Goal: Information Seeking & Learning: Learn about a topic

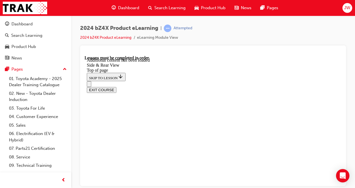
scroll to position [1675, 0]
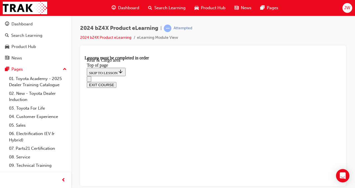
scroll to position [204, 0]
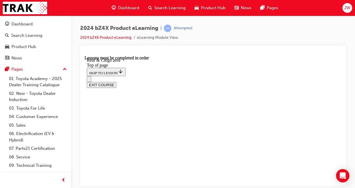
scroll to position [431, 0]
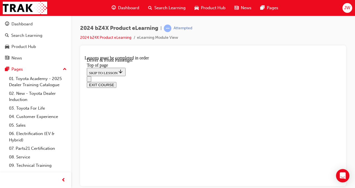
scroll to position [220, 0]
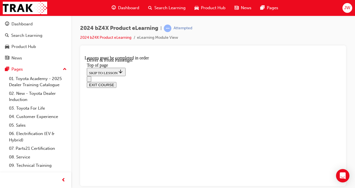
scroll to position [0, 0]
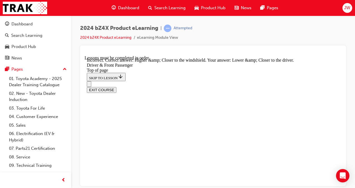
scroll to position [1347, 0]
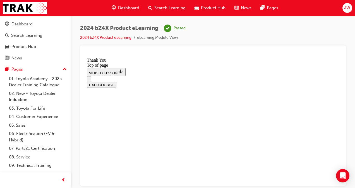
scroll to position [298, 0]
click at [116, 82] on button "EXIT COURSE" at bounding box center [102, 85] width 30 height 6
click at [29, 28] on link "Dashboard" at bounding box center [35, 24] width 67 height 10
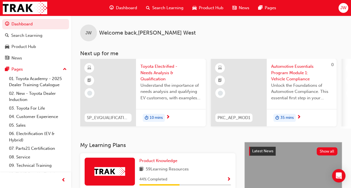
click at [159, 67] on span "Toyota Electrified - Needs Analysis & Qualification" at bounding box center [170, 72] width 61 height 19
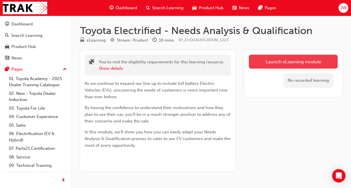
click at [284, 59] on link "Launch eLearning module" at bounding box center [293, 62] width 89 height 14
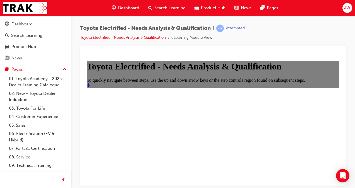
click at [90, 87] on link "Start" at bounding box center [88, 85] width 3 height 5
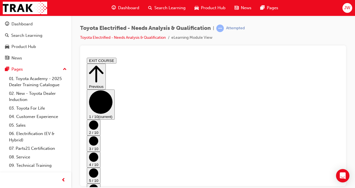
scroll to position [47, 0]
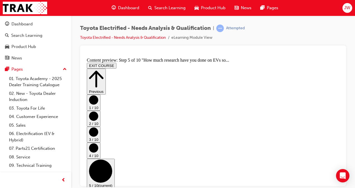
scroll to position [0, 0]
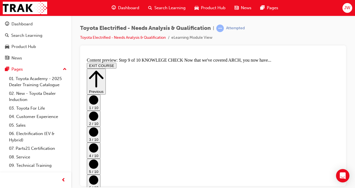
scroll to position [132, 0]
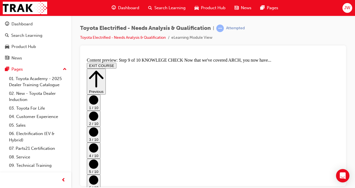
scroll to position [172, 0]
click at [105, 66] on button "EXIT COURSE" at bounding box center [102, 66] width 30 height 6
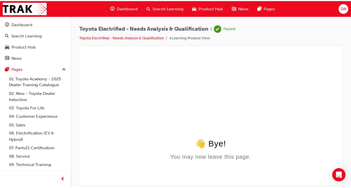
scroll to position [0, 0]
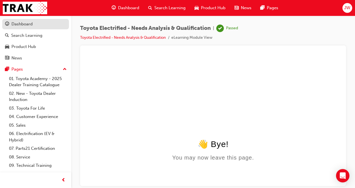
click at [30, 27] on div "Dashboard" at bounding box center [35, 24] width 61 height 7
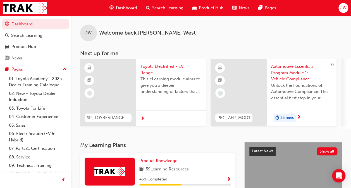
click at [150, 76] on span "This eLearning module aims to give you a deeper understanding of factors that i…" at bounding box center [170, 85] width 61 height 19
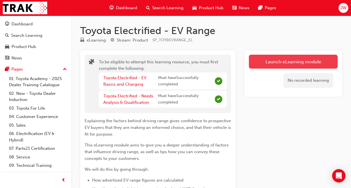
click at [274, 58] on button "Launch eLearning module" at bounding box center [293, 62] width 89 height 14
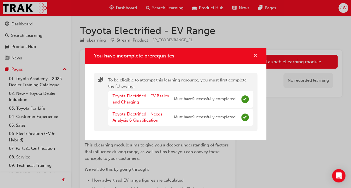
click at [256, 54] on span "cross-icon" at bounding box center [255, 56] width 4 height 5
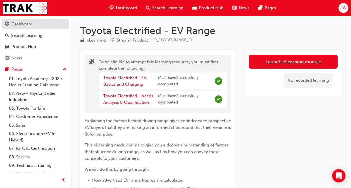
click at [33, 24] on div "Dashboard" at bounding box center [35, 24] width 61 height 7
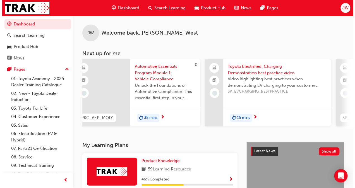
scroll to position [0, 139]
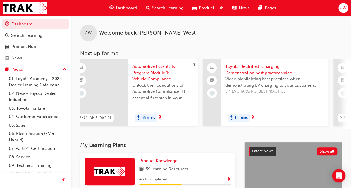
click at [252, 69] on span "Toyota Electrified: Charging Demonstration best practice video" at bounding box center [274, 69] width 99 height 13
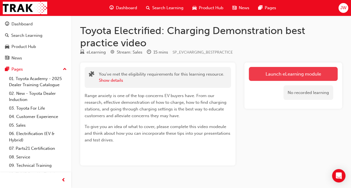
click at [266, 72] on link "Launch eLearning module" at bounding box center [293, 74] width 89 height 14
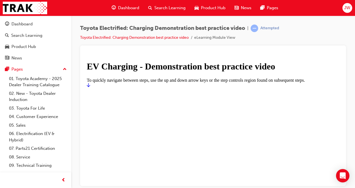
click at [90, 87] on icon "Start" at bounding box center [88, 85] width 3 height 4
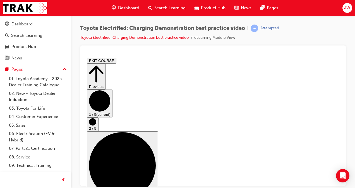
scroll to position [6, 0]
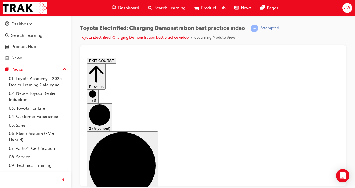
scroll to position [0, 0]
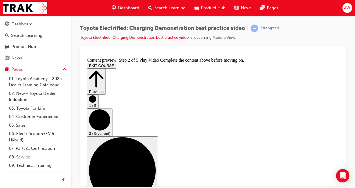
scroll to position [68, 0]
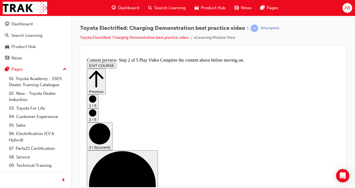
scroll to position [74, 0]
checkbox input "true"
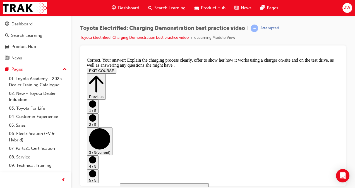
scroll to position [171, 0]
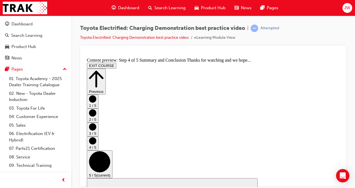
scroll to position [0, 0]
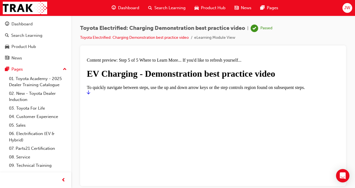
click at [326, 95] on div at bounding box center [213, 92] width 253 height 5
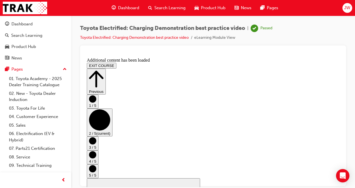
scroll to position [0, 0]
click at [116, 63] on button "EXIT COURSE" at bounding box center [102, 66] width 30 height 6
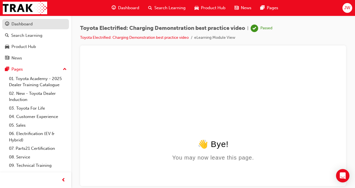
click at [18, 24] on div "Dashboard" at bounding box center [21, 24] width 21 height 6
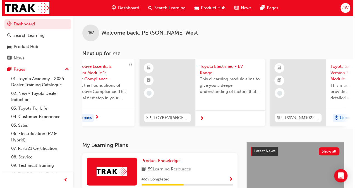
scroll to position [0, 204]
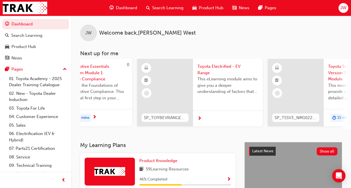
click at [207, 70] on span "Toyota Electrified - EV Range" at bounding box center [227, 69] width 61 height 13
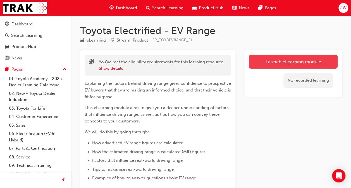
click at [286, 60] on link "Launch eLearning module" at bounding box center [293, 62] width 89 height 14
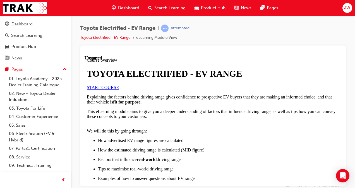
scroll to position [26, 0]
click at [119, 90] on span "START COURSE" at bounding box center [103, 87] width 32 height 5
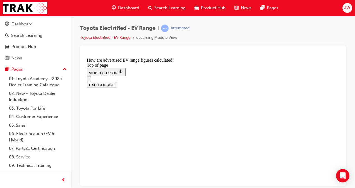
scroll to position [375, 0]
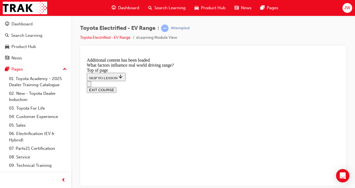
scroll to position [752, 0]
drag, startPoint x: 209, startPoint y: 88, endPoint x: 154, endPoint y: 162, distance: 91.9
drag, startPoint x: 210, startPoint y: 97, endPoint x: 154, endPoint y: 169, distance: 91.6
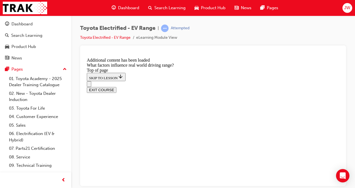
drag, startPoint x: 211, startPoint y: 95, endPoint x: 154, endPoint y: 163, distance: 88.9
drag, startPoint x: 207, startPoint y: 100, endPoint x: 267, endPoint y: 164, distance: 88.4
drag, startPoint x: 220, startPoint y: 92, endPoint x: 268, endPoint y: 164, distance: 87.2
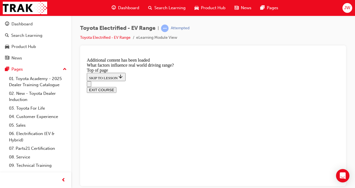
drag, startPoint x: 215, startPoint y: 93, endPoint x: 273, endPoint y: 163, distance: 90.2
drag, startPoint x: 220, startPoint y: 91, endPoint x: 154, endPoint y: 155, distance: 93.2
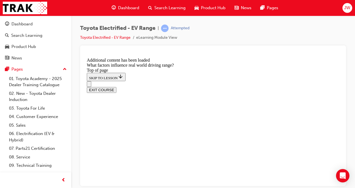
drag, startPoint x: 142, startPoint y: 157, endPoint x: 194, endPoint y: 202, distance: 69.1
drag, startPoint x: 222, startPoint y: 97, endPoint x: 270, endPoint y: 176, distance: 92.4
drag, startPoint x: 209, startPoint y: 91, endPoint x: 275, endPoint y: 178, distance: 108.9
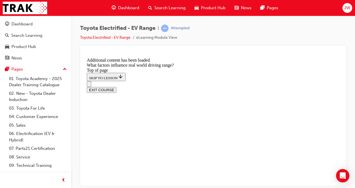
drag, startPoint x: 215, startPoint y: 92, endPoint x: 152, endPoint y: 163, distance: 95.3
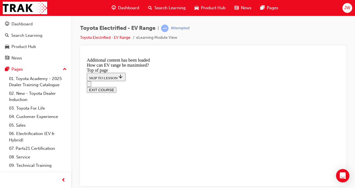
scroll to position [17, 0]
drag, startPoint x: 176, startPoint y: 90, endPoint x: 252, endPoint y: 96, distance: 76.2
drag, startPoint x: 252, startPoint y: 96, endPoint x: 226, endPoint y: 112, distance: 30.8
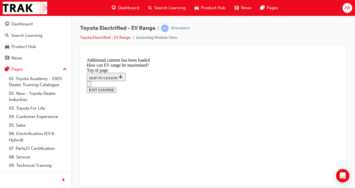
scroll to position [143, 0]
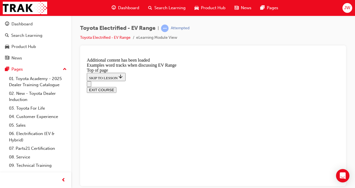
scroll to position [694, 0]
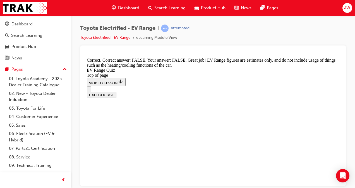
scroll to position [156, 0]
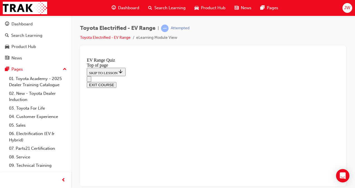
scroll to position [145, 0]
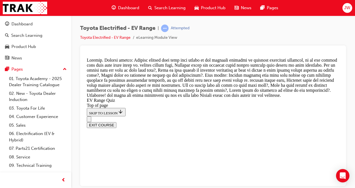
scroll to position [305, 0]
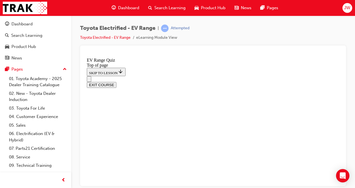
scroll to position [154, 0]
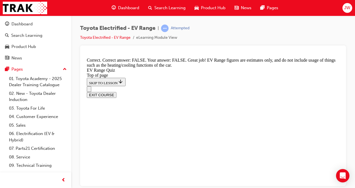
scroll to position [175, 0]
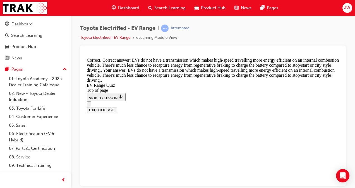
scroll to position [231, 0]
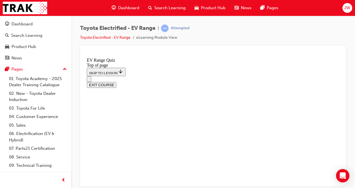
scroll to position [134, 0]
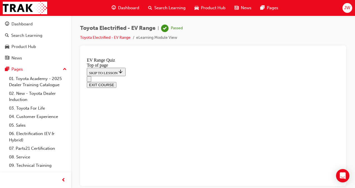
scroll to position [154, 0]
click at [116, 82] on button "EXIT COURSE" at bounding box center [102, 85] width 30 height 6
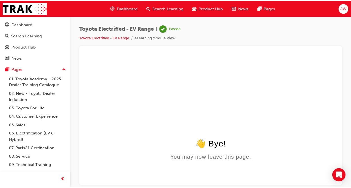
scroll to position [0, 0]
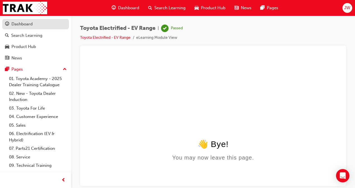
click at [21, 22] on div "Dashboard" at bounding box center [21, 24] width 21 height 6
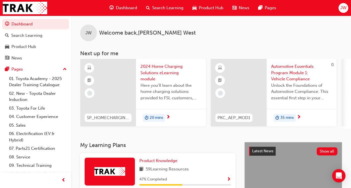
click at [232, 25] on div "JW Welcome back , [PERSON_NAME]" at bounding box center [211, 29] width 280 height 26
click at [154, 73] on span "2024 Home Charging Solutions eLearning module" at bounding box center [170, 72] width 61 height 19
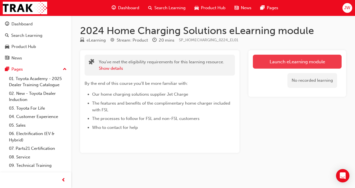
click at [301, 60] on link "Launch eLearning module" at bounding box center [297, 62] width 89 height 14
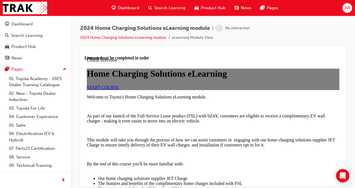
scroll to position [41, 0]
click at [119, 90] on link "START COURSE" at bounding box center [103, 87] width 32 height 5
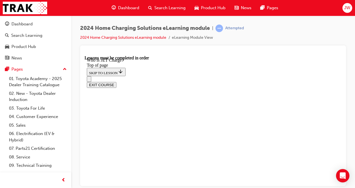
scroll to position [152, 0]
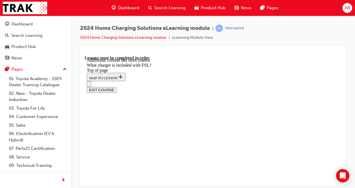
scroll to position [802, 0]
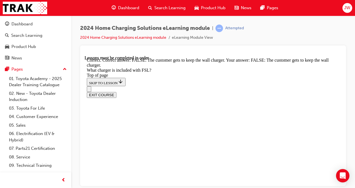
scroll to position [883, 0]
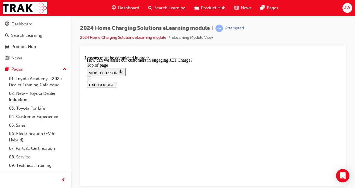
scroll to position [141, 0]
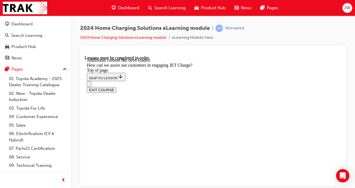
scroll to position [1326, 0]
drag, startPoint x: 185, startPoint y: 139, endPoint x: 201, endPoint y: 107, distance: 35.6
drag, startPoint x: 171, startPoint y: 183, endPoint x: 188, endPoint y: 147, distance: 39.7
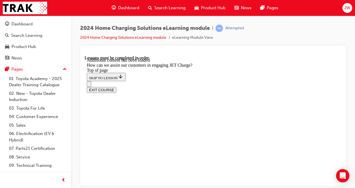
drag, startPoint x: 186, startPoint y: 134, endPoint x: 206, endPoint y: 133, distance: 19.8
drag, startPoint x: 176, startPoint y: 175, endPoint x: 193, endPoint y: 89, distance: 87.5
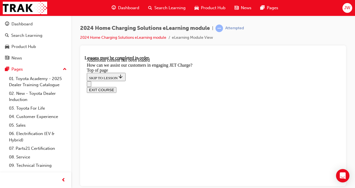
drag, startPoint x: 176, startPoint y: 179, endPoint x: 196, endPoint y: 147, distance: 38.1
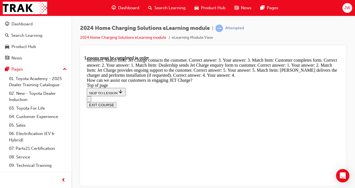
scroll to position [1499, 0]
drag, startPoint x: 171, startPoint y: 160, endPoint x: 186, endPoint y: 127, distance: 36.7
drag, startPoint x: 173, startPoint y: 158, endPoint x: 194, endPoint y: 154, distance: 21.5
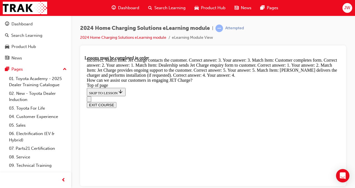
drag, startPoint x: 169, startPoint y: 66, endPoint x: 184, endPoint y: 163, distance: 98.8
drag, startPoint x: 178, startPoint y: 128, endPoint x: 198, endPoint y: 98, distance: 36.5
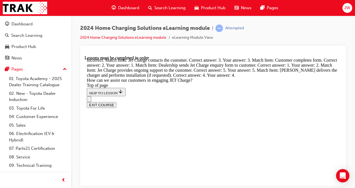
scroll to position [1415, 0]
drag, startPoint x: 181, startPoint y: 116, endPoint x: 200, endPoint y: 115, distance: 18.8
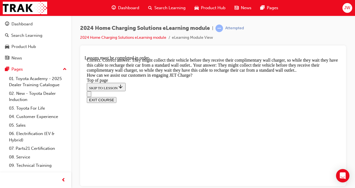
scroll to position [1700, 0]
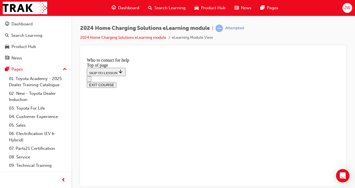
scroll to position [744, 0]
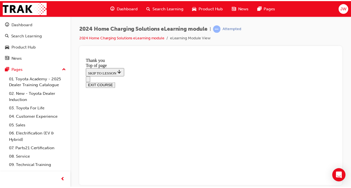
scroll to position [0, 0]
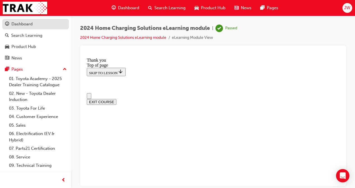
click at [40, 25] on div "Dashboard" at bounding box center [35, 24] width 61 height 7
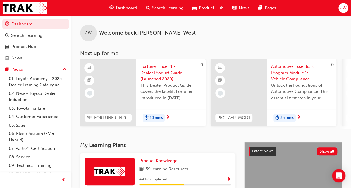
click at [156, 74] on span "Fortuner Facelift - Dealer Product Guide (Launched 2020)" at bounding box center [170, 72] width 61 height 19
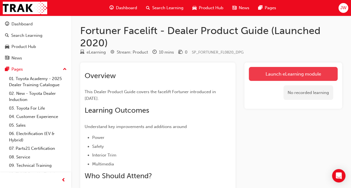
click at [277, 75] on link "Launch eLearning module" at bounding box center [293, 74] width 89 height 14
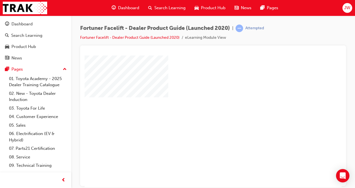
click at [197, 105] on div "play" at bounding box center [197, 105] width 0 height 0
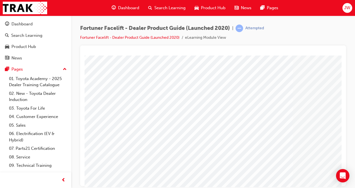
scroll to position [82, 0]
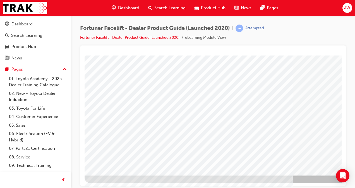
drag, startPoint x: 251, startPoint y: 175, endPoint x: 267, endPoint y: 176, distance: 16.8
click at [267, 176] on div at bounding box center [275, 77] width 380 height 209
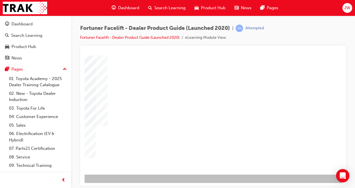
scroll to position [82, 127]
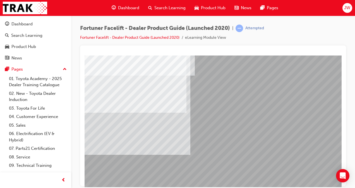
scroll to position [82, 0]
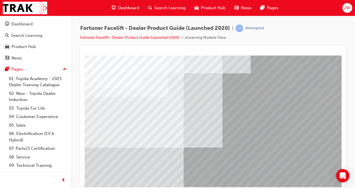
scroll to position [0, 0]
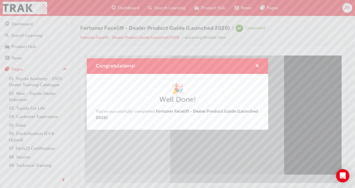
click at [255, 67] on span "cross-icon" at bounding box center [257, 66] width 4 height 5
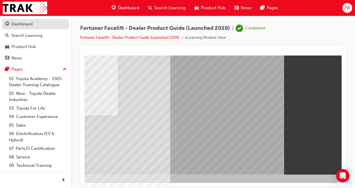
click at [41, 28] on link "Dashboard" at bounding box center [35, 24] width 67 height 10
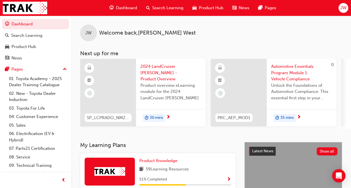
click at [159, 72] on span "2024 LandCruiser [PERSON_NAME] - Product Overview" at bounding box center [170, 72] width 61 height 19
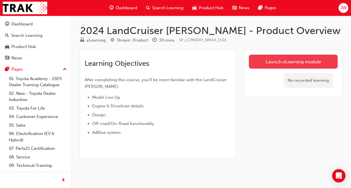
click at [284, 56] on link "Launch eLearning module" at bounding box center [293, 62] width 89 height 14
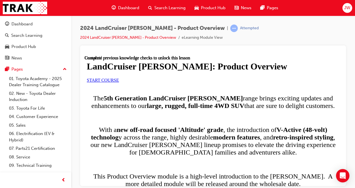
click at [119, 78] on link "START COURSE" at bounding box center [103, 80] width 32 height 5
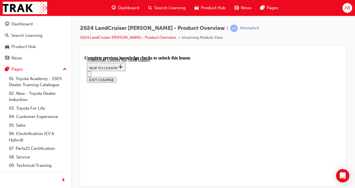
scroll to position [815, 0]
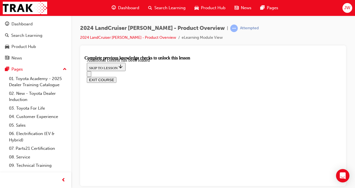
scroll to position [1015, 0]
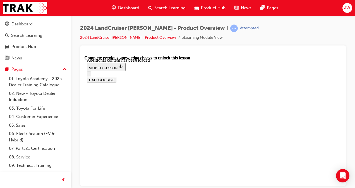
radio input "true"
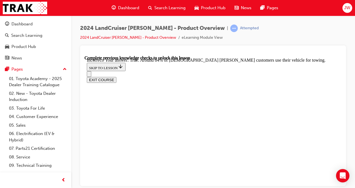
radio input "true"
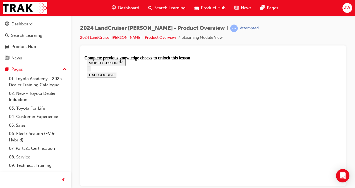
scroll to position [770, 0]
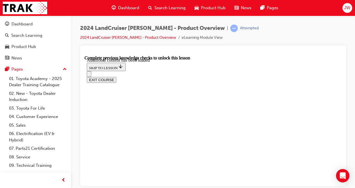
radio input "true"
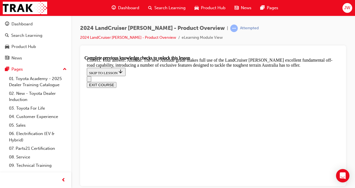
scroll to position [1225, 0]
checkbox input "true"
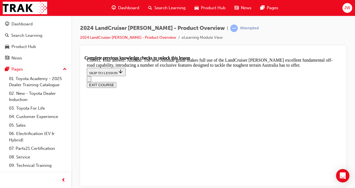
checkbox input "true"
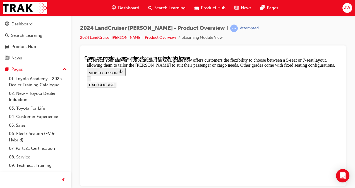
scroll to position [1328, 0]
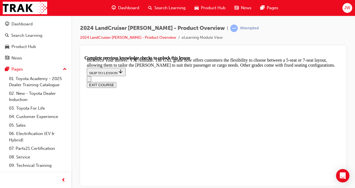
checkbox input "true"
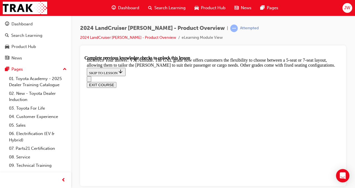
checkbox input "false"
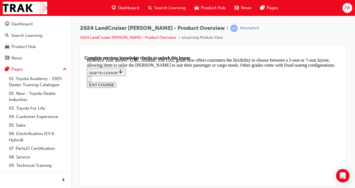
scroll to position [1192, 0]
checkbox input "false"
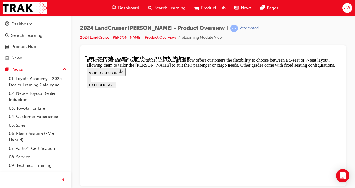
checkbox input "true"
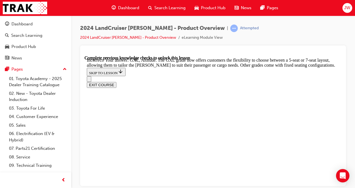
checkbox input "true"
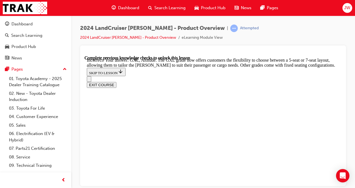
scroll to position [1296, 0]
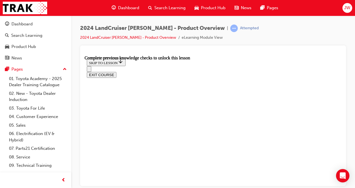
scroll to position [1255, 0]
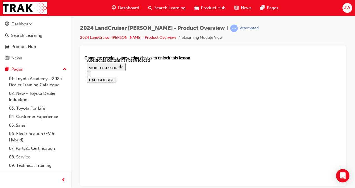
radio input "true"
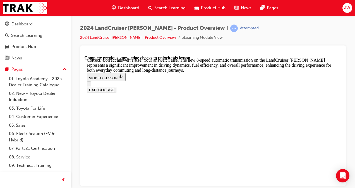
scroll to position [1566, 0]
radio input "true"
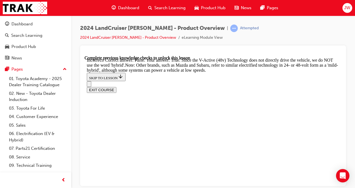
scroll to position [1663, 0]
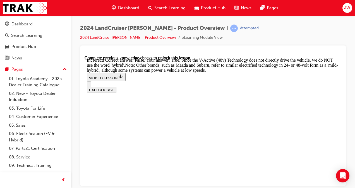
radio input "true"
drag, startPoint x: 130, startPoint y: 106, endPoint x: 194, endPoint y: 104, distance: 63.7
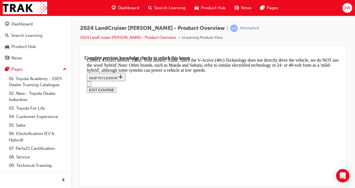
drag, startPoint x: 194, startPoint y: 104, endPoint x: 196, endPoint y: 101, distance: 4.0
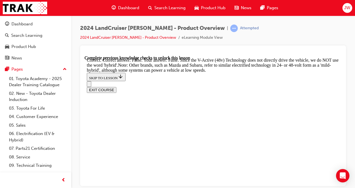
radio input "true"
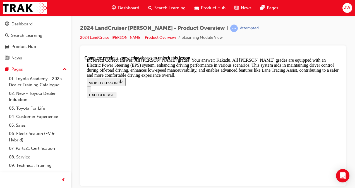
scroll to position [1943, 0]
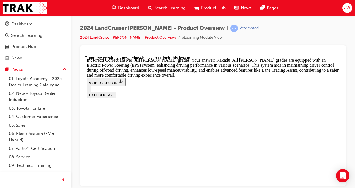
radio input "true"
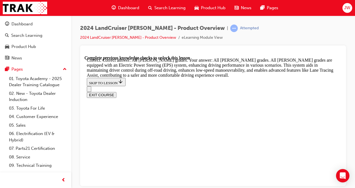
scroll to position [1989, 0]
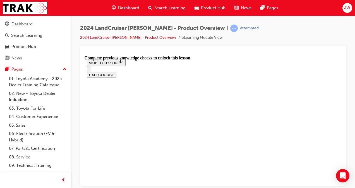
scroll to position [1725, 0]
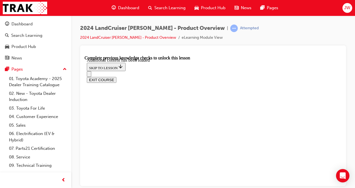
checkbox input "true"
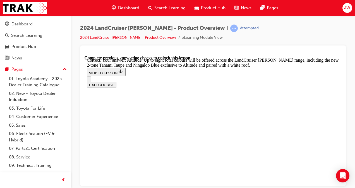
scroll to position [2215, 0]
checkbox input "true"
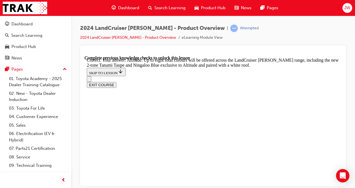
checkbox input "true"
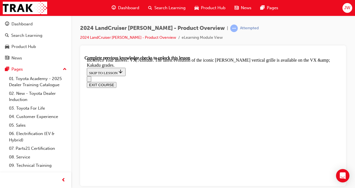
scroll to position [2343, 0]
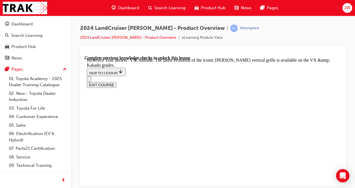
checkbox input "false"
checkbox input "true"
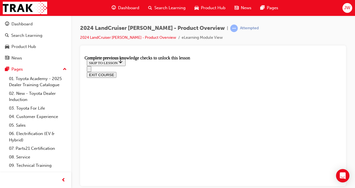
scroll to position [0, 0]
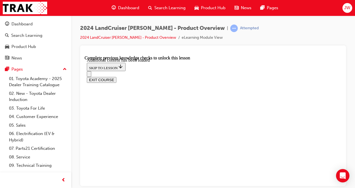
radio input "true"
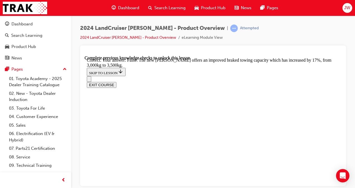
scroll to position [1655, 0]
drag, startPoint x: 148, startPoint y: 76, endPoint x: 185, endPoint y: 77, distance: 37.4
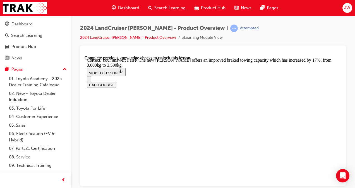
radio input "true"
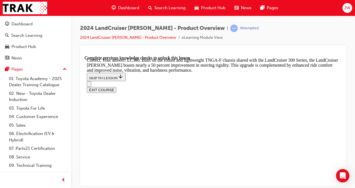
scroll to position [1812, 0]
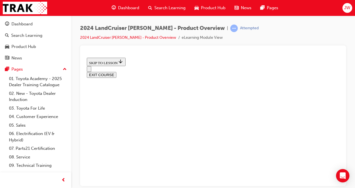
scroll to position [678, 0]
click at [116, 72] on button "EXIT COURSE" at bounding box center [102, 75] width 30 height 6
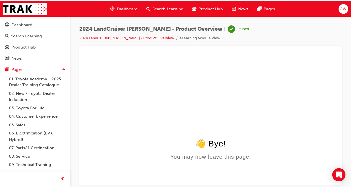
scroll to position [0, 0]
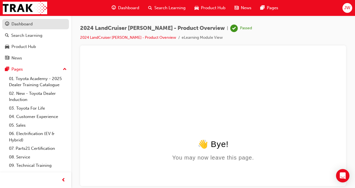
click at [14, 21] on div "Dashboard" at bounding box center [21, 24] width 21 height 6
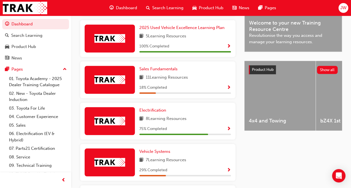
scroll to position [177, 0]
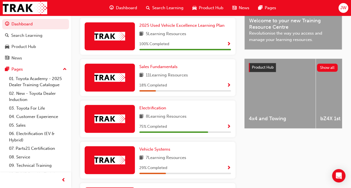
click at [182, 74] on span "11 Learning Resources" at bounding box center [167, 75] width 42 height 7
click at [183, 64] on div "Sales Fundamentals 11 Learning Resources 18 % Completed" at bounding box center [157, 77] width 155 height 37
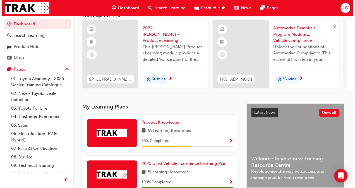
scroll to position [0, 0]
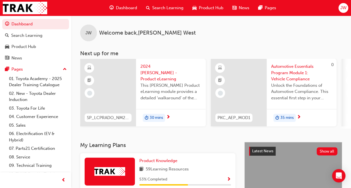
click at [163, 73] on span "2024 [PERSON_NAME] - Product eLearning" at bounding box center [170, 72] width 61 height 19
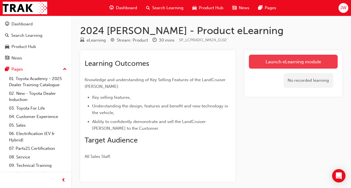
click at [295, 60] on link "Launch eLearning module" at bounding box center [293, 62] width 89 height 14
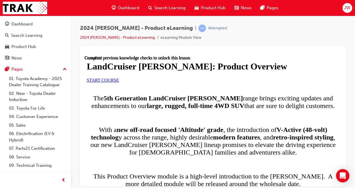
click at [119, 82] on link "START COURSE" at bounding box center [103, 80] width 32 height 5
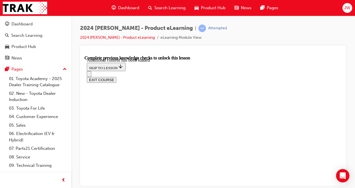
scroll to position [699, 0]
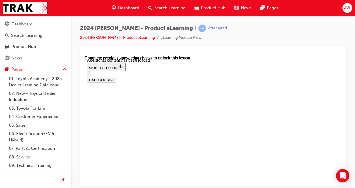
radio input "true"
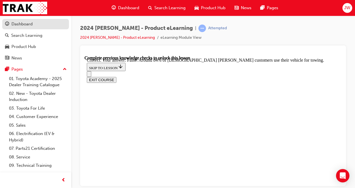
click at [48, 22] on div "Dashboard" at bounding box center [35, 24] width 61 height 7
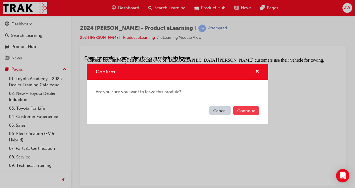
click at [247, 112] on button "Continue" at bounding box center [246, 110] width 26 height 9
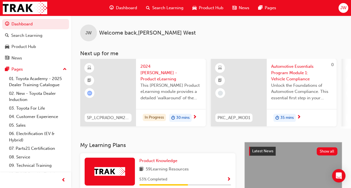
click at [90, 93] on span "learningRecordVerb_ATTEMPT-icon" at bounding box center [89, 93] width 5 height 5
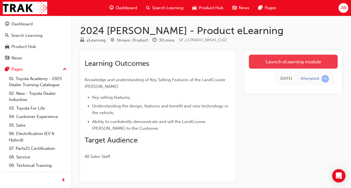
click at [262, 61] on link "Launch eLearning module" at bounding box center [293, 62] width 89 height 14
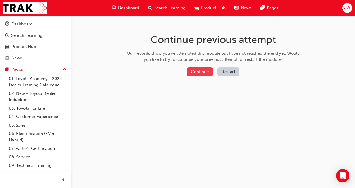
click at [207, 72] on button "Continue" at bounding box center [200, 71] width 26 height 9
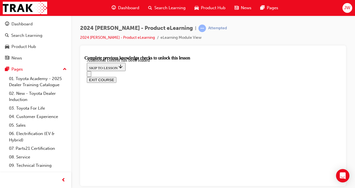
scroll to position [1148, 0]
radio input "true"
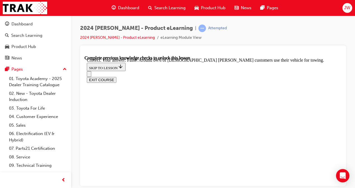
scroll to position [1264, 0]
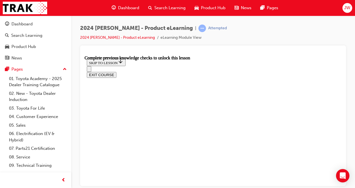
scroll to position [844, 0]
drag, startPoint x: 210, startPoint y: 122, endPoint x: 177, endPoint y: 140, distance: 37.8
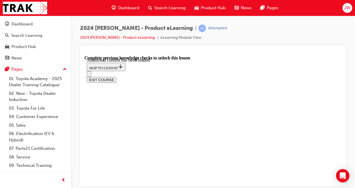
scroll to position [1008, 0]
radio input "true"
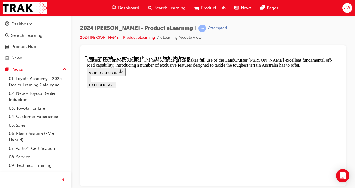
scroll to position [1290, 0]
checkbox input "true"
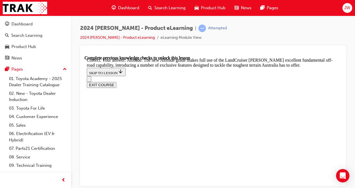
checkbox input "true"
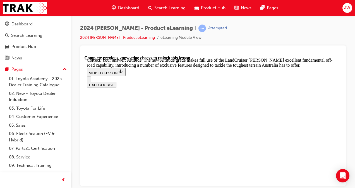
checkbox input "false"
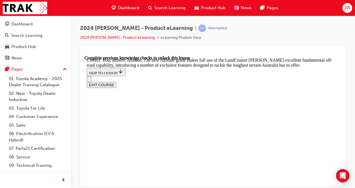
checkbox input "false"
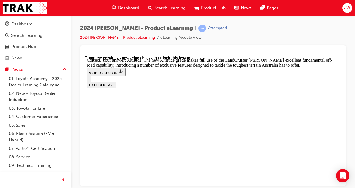
checkbox input "true"
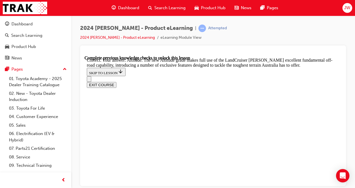
checkbox input "false"
checkbox input "true"
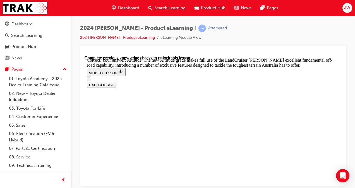
checkbox input "true"
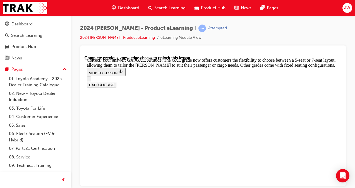
scroll to position [1469, 0]
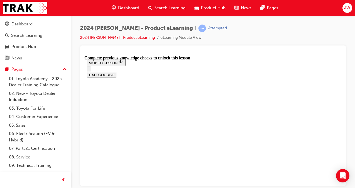
radio input "true"
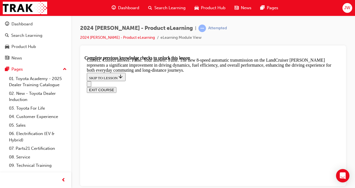
scroll to position [1584, 0]
radio input "true"
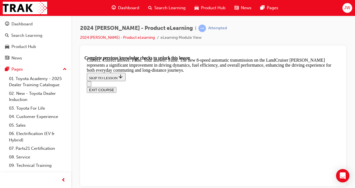
radio input "true"
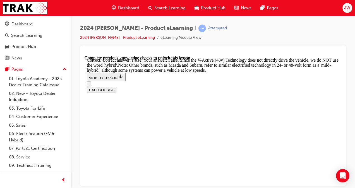
scroll to position [1902, 0]
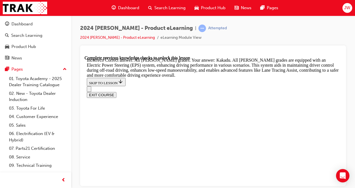
scroll to position [2003, 0]
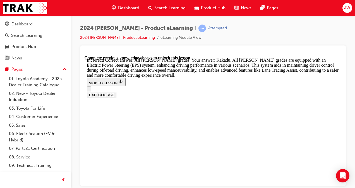
radio input "true"
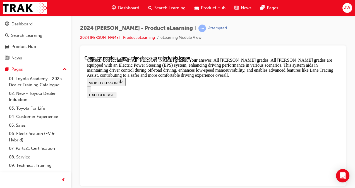
scroll to position [2074, 0]
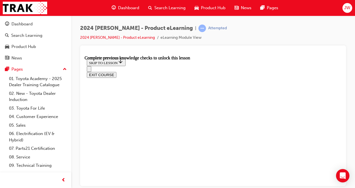
scroll to position [1833, 0]
checkbox input "true"
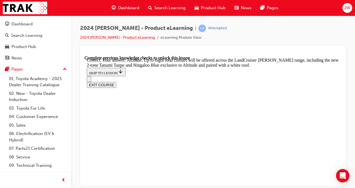
scroll to position [2283, 0]
checkbox input "true"
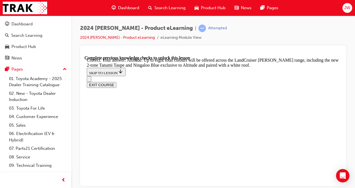
checkbox input "true"
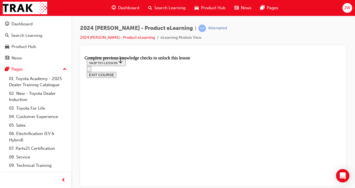
scroll to position [1348, 0]
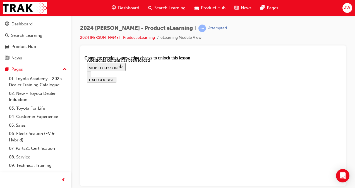
radio input "true"
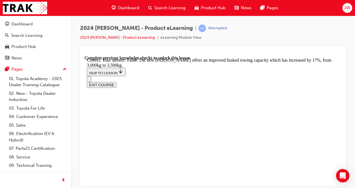
scroll to position [1690, 0]
radio input "true"
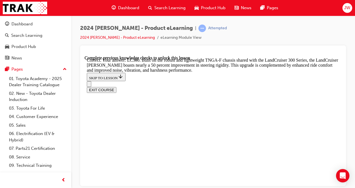
scroll to position [1871, 0]
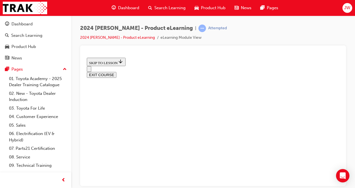
scroll to position [678, 0]
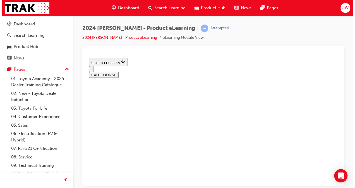
scroll to position [0, 0]
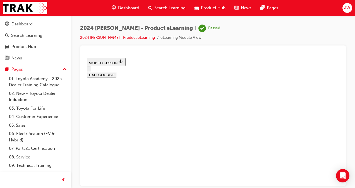
click at [116, 72] on button "EXIT COURSE" at bounding box center [102, 75] width 30 height 6
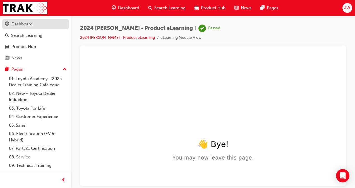
click at [46, 23] on div "Dashboard" at bounding box center [35, 24] width 61 height 7
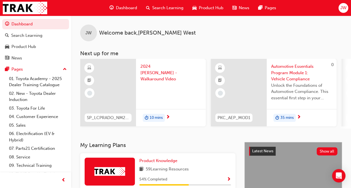
click at [160, 65] on span "2024 [PERSON_NAME] - Walkaround Video" at bounding box center [170, 72] width 61 height 19
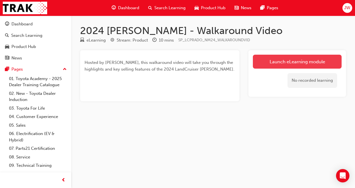
click at [283, 60] on link "Launch eLearning module" at bounding box center [297, 62] width 89 height 14
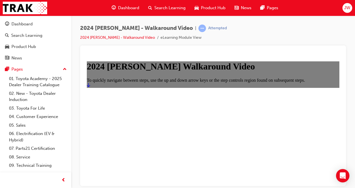
click at [90, 87] on link "Start" at bounding box center [88, 85] width 3 height 5
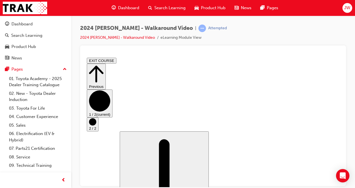
scroll to position [21, 0]
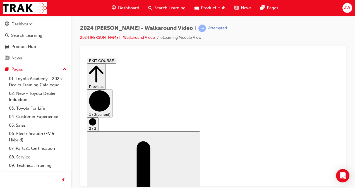
scroll to position [35, 0]
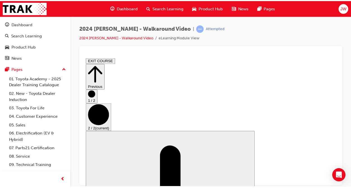
scroll to position [0, 0]
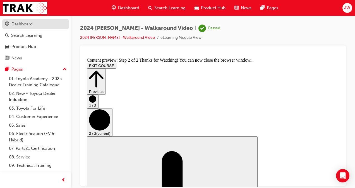
click at [39, 23] on div "Dashboard" at bounding box center [35, 24] width 61 height 7
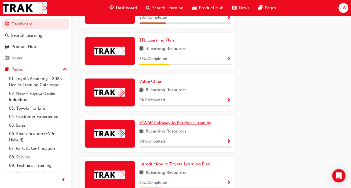
scroll to position [361, 0]
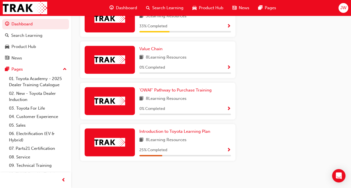
click at [229, 108] on span "Show Progress" at bounding box center [229, 109] width 4 height 5
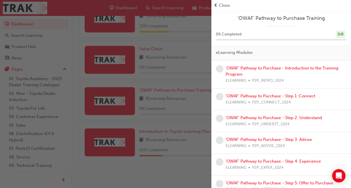
click at [188, 81] on div "button" at bounding box center [105, 94] width 211 height 188
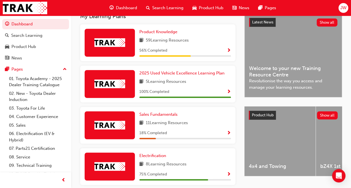
scroll to position [0, 0]
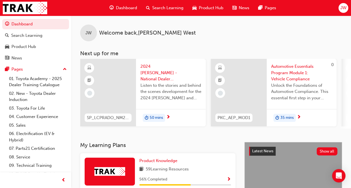
click at [150, 73] on span "2024 [PERSON_NAME] - National Dealer Convention Podcast" at bounding box center [170, 72] width 61 height 19
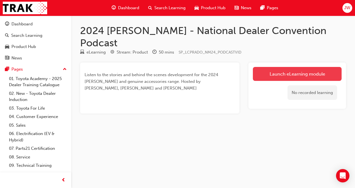
click at [264, 67] on link "Launch eLearning module" at bounding box center [297, 74] width 89 height 14
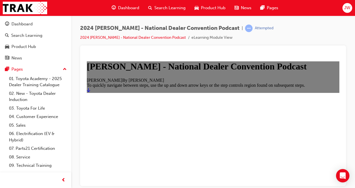
click at [90, 92] on link "Start" at bounding box center [88, 90] width 3 height 5
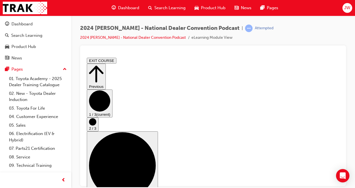
scroll to position [8, 0]
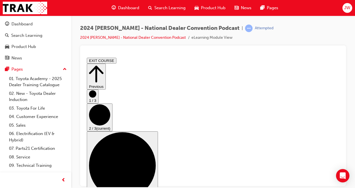
scroll to position [0, 0]
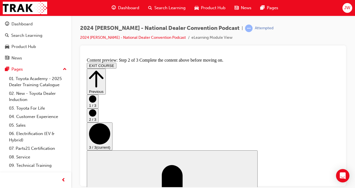
scroll to position [0, 0]
click at [116, 63] on button "EXIT COURSE" at bounding box center [102, 66] width 30 height 6
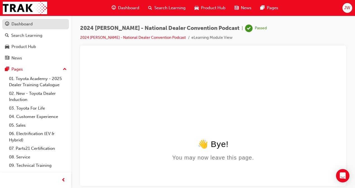
click at [35, 26] on div "Dashboard" at bounding box center [35, 24] width 61 height 7
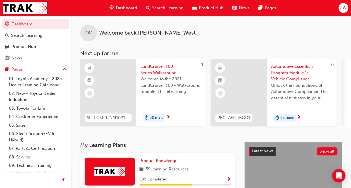
click at [160, 71] on span "LandCruiser 300 Series Walkaround" at bounding box center [170, 69] width 61 height 13
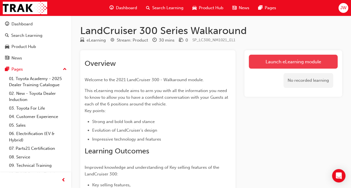
click at [268, 56] on link "Launch eLearning module" at bounding box center [293, 62] width 89 height 14
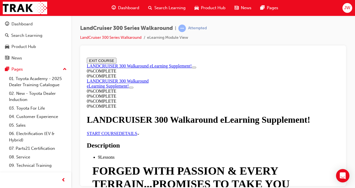
click at [119, 136] on link "START COURSE" at bounding box center [103, 133] width 32 height 5
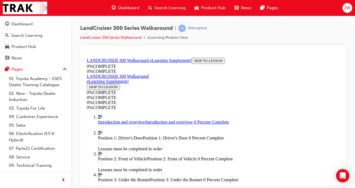
scroll to position [19, 0]
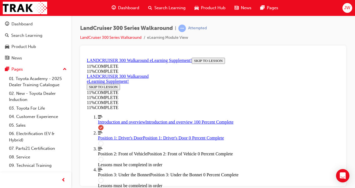
scroll to position [733, 0]
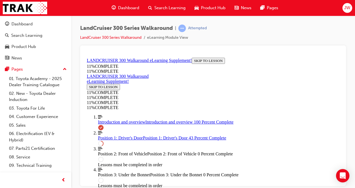
scroll to position [353, 0]
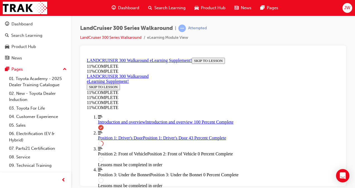
drag, startPoint x: 189, startPoint y: 153, endPoint x: 210, endPoint y: 126, distance: 33.8
drag, startPoint x: 175, startPoint y: 151, endPoint x: 192, endPoint y: 97, distance: 56.4
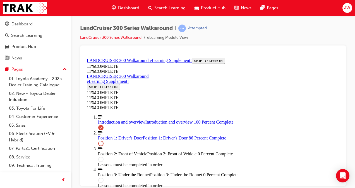
drag, startPoint x: 178, startPoint y: 145, endPoint x: 195, endPoint y: 145, distance: 17.0
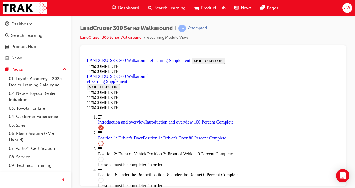
drag, startPoint x: 173, startPoint y: 123, endPoint x: 189, endPoint y: 96, distance: 30.4
drag, startPoint x: 178, startPoint y: 124, endPoint x: 196, endPoint y: 148, distance: 30.7
drag, startPoint x: 195, startPoint y: 123, endPoint x: 210, endPoint y: 121, distance: 15.7
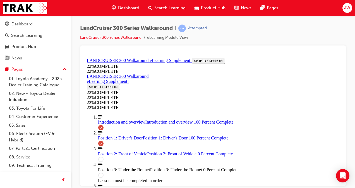
scroll to position [827, 0]
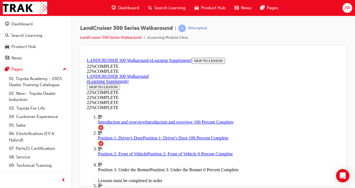
scroll to position [880, 0]
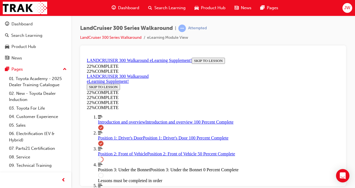
scroll to position [359, 0]
drag, startPoint x: 228, startPoint y: 154, endPoint x: 190, endPoint y: 142, distance: 39.1
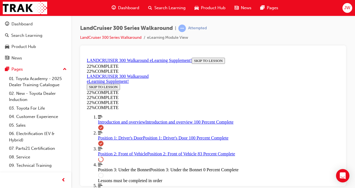
scroll to position [518, 0]
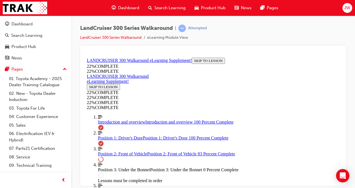
scroll to position [569, 0]
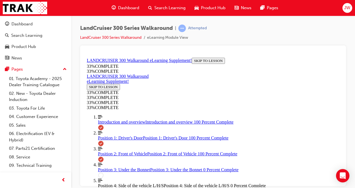
scroll to position [739, 0]
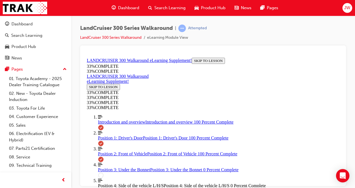
drag, startPoint x: 188, startPoint y: 75, endPoint x: 175, endPoint y: 63, distance: 17.2
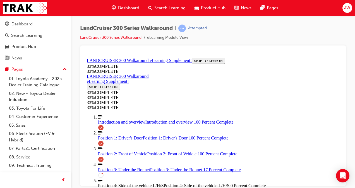
scroll to position [0, 119]
drag, startPoint x: 200, startPoint y: 142, endPoint x: 183, endPoint y: 128, distance: 21.8
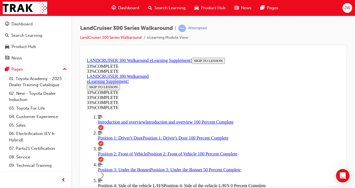
drag, startPoint x: 183, startPoint y: 128, endPoint x: 168, endPoint y: 125, distance: 15.2
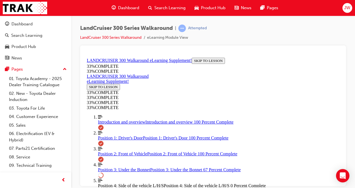
scroll to position [564, 0]
drag, startPoint x: 182, startPoint y: 119, endPoint x: 183, endPoint y: 112, distance: 7.3
drag, startPoint x: 183, startPoint y: 112, endPoint x: 171, endPoint y: 110, distance: 11.4
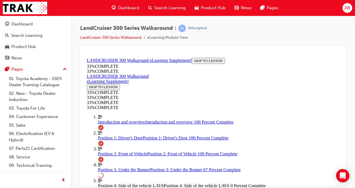
drag, startPoint x: 170, startPoint y: 133, endPoint x: 155, endPoint y: 136, distance: 15.6
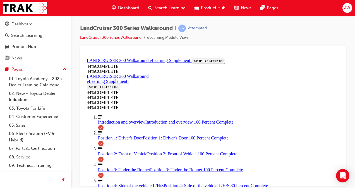
scroll to position [401, 0]
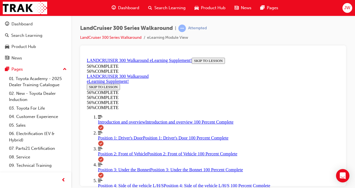
scroll to position [87, 0]
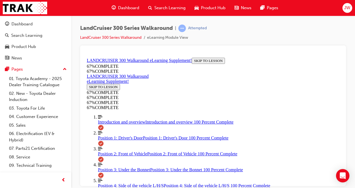
drag, startPoint x: 168, startPoint y: 136, endPoint x: 186, endPoint y: 111, distance: 30.9
drag, startPoint x: 177, startPoint y: 74, endPoint x: 193, endPoint y: 128, distance: 56.5
drag, startPoint x: 181, startPoint y: 166, endPoint x: 198, endPoint y: 166, distance: 17.3
drag, startPoint x: 182, startPoint y: 79, endPoint x: 197, endPoint y: 79, distance: 15.4
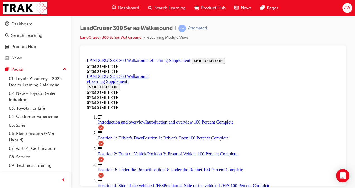
drag, startPoint x: 173, startPoint y: 128, endPoint x: 187, endPoint y: 97, distance: 34.3
drag, startPoint x: 170, startPoint y: 161, endPoint x: 185, endPoint y: 77, distance: 85.7
drag, startPoint x: 169, startPoint y: 164, endPoint x: 189, endPoint y: 161, distance: 20.3
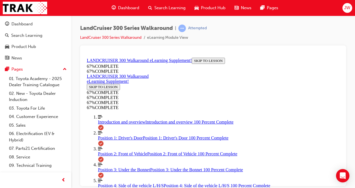
drag, startPoint x: 176, startPoint y: 140, endPoint x: 190, endPoint y: 140, distance: 14.2
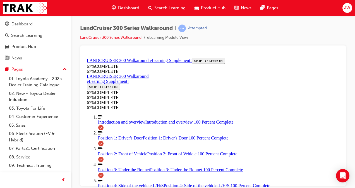
scroll to position [603, 0]
drag, startPoint x: 170, startPoint y: 83, endPoint x: 185, endPoint y: 112, distance: 32.7
drag, startPoint x: 176, startPoint y: 163, endPoint x: 192, endPoint y: 161, distance: 15.7
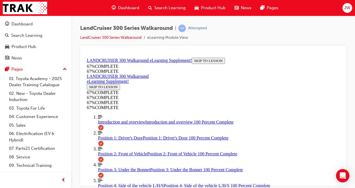
drag, startPoint x: 184, startPoint y: 141, endPoint x: 203, endPoint y: 84, distance: 59.6
drag, startPoint x: 188, startPoint y: 138, endPoint x: 205, endPoint y: 136, distance: 17.1
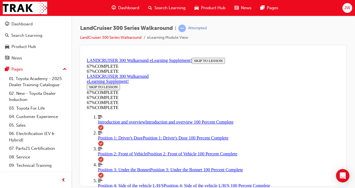
scroll to position [128, 0]
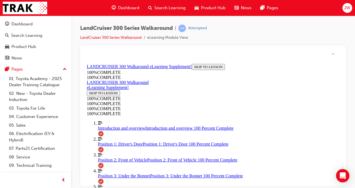
scroll to position [289, 0]
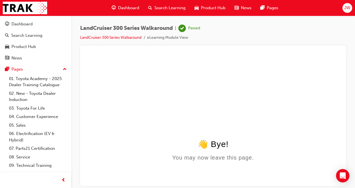
scroll to position [0, 0]
click at [33, 24] on div "Dashboard" at bounding box center [35, 24] width 61 height 7
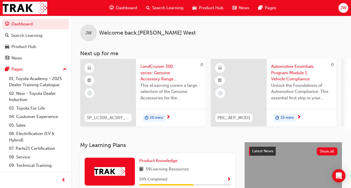
click at [154, 71] on span "LandCruiser 300 series: Genuine Accessory Range Introduction" at bounding box center [170, 72] width 61 height 19
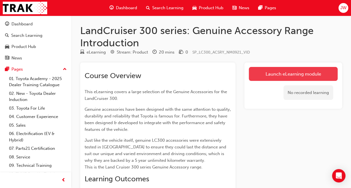
click at [274, 74] on link "Launch eLearning module" at bounding box center [293, 74] width 89 height 14
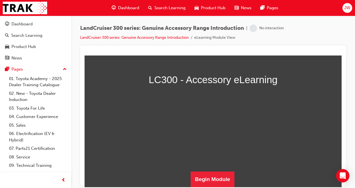
scroll to position [175, 0]
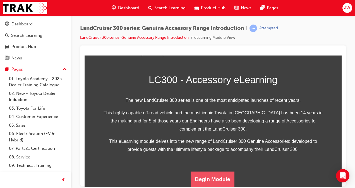
click at [208, 174] on button "Begin Module" at bounding box center [213, 179] width 44 height 16
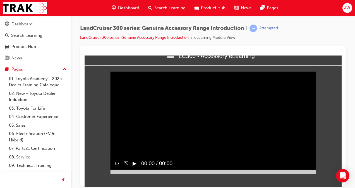
scroll to position [5, 0]
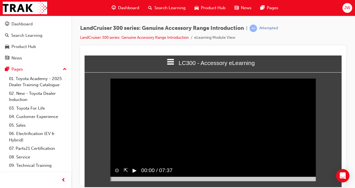
click at [133, 174] on button "▶︎" at bounding box center [135, 170] width 4 height 8
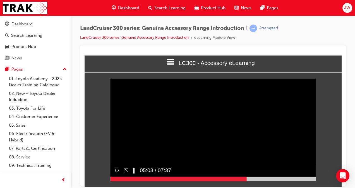
click at [247, 181] on div at bounding box center [213, 179] width 206 height 4
click at [314, 181] on div at bounding box center [213, 179] width 206 height 4
click at [138, 177] on span "07:33 / 07:37" at bounding box center [155, 170] width 36 height 13
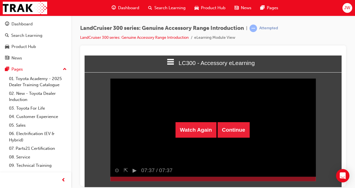
click at [191, 139] on div "Watch Again Continue" at bounding box center [213, 129] width 206 height 103
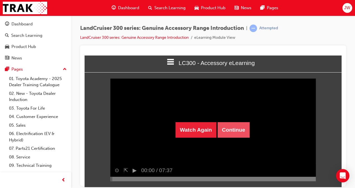
click at [234, 131] on button "Continue" at bounding box center [233, 130] width 32 height 16
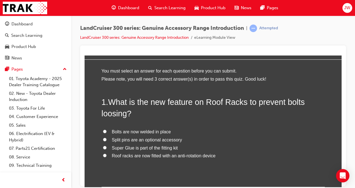
scroll to position [18, 0]
click at [172, 156] on span "Roof racks are now fitted with an anti-rotation device" at bounding box center [164, 155] width 104 height 5
click at [107, 156] on input "Roof racks are now fitted with an anti-rotation device" at bounding box center [105, 155] width 4 height 4
radio input "true"
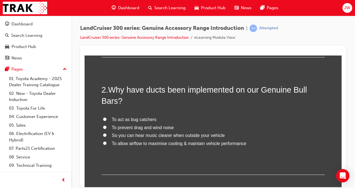
scroll to position [148, 0]
drag, startPoint x: 209, startPoint y: 99, endPoint x: 214, endPoint y: 108, distance: 10.5
click at [214, 108] on div "2 . Why have ducts been implemented on our Genuine Bull Bars? To act as bug cat…" at bounding box center [213, 129] width 223 height 91
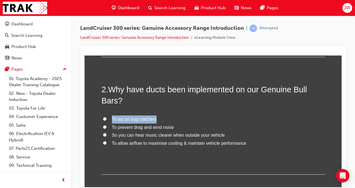
click at [214, 108] on div "2 . Why have ducts been implemented on our Genuine Bull Bars? To act as bug cat…" at bounding box center [213, 129] width 223 height 91
click at [187, 116] on label "To act as bug catchers" at bounding box center [213, 119] width 223 height 8
click at [107, 117] on input "To act as bug catchers" at bounding box center [105, 119] width 4 height 4
radio input "true"
click at [150, 145] on span "To allow airflow to maximise cooling & maintain vehicle performance" at bounding box center [179, 143] width 135 height 5
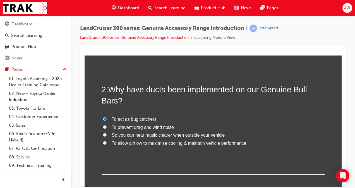
click at [107, 145] on input "To allow airflow to maximise cooling & maintain vehicle performance" at bounding box center [105, 143] width 4 height 4
radio input "true"
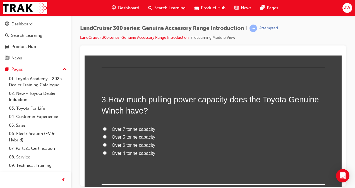
scroll to position [256, 0]
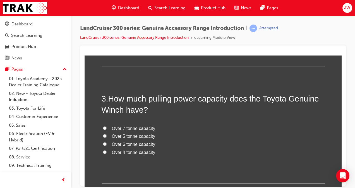
click at [123, 151] on span "Over 4 tonne capacity" at bounding box center [134, 152] width 44 height 5
click at [107, 151] on input "Over 4 tonne capacity" at bounding box center [105, 152] width 4 height 4
radio input "true"
click at [133, 138] on span "Over 5 tonne capacity" at bounding box center [134, 136] width 44 height 5
click at [107, 138] on input "Over 5 tonne capacity" at bounding box center [105, 136] width 4 height 4
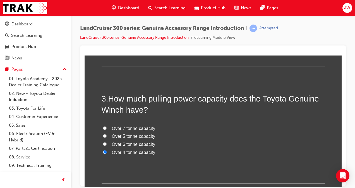
radio input "true"
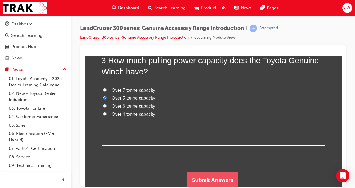
click at [199, 176] on button "Submit Answers" at bounding box center [212, 180] width 51 height 16
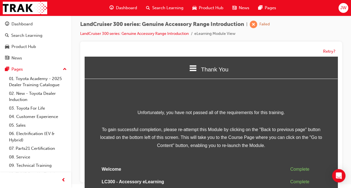
scroll to position [33, 0]
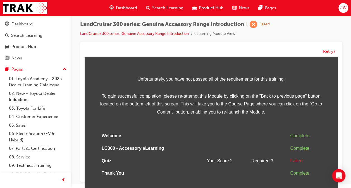
click at [322, 49] on div "Retry?" at bounding box center [211, 51] width 253 height 11
click at [326, 49] on button "Retry?" at bounding box center [329, 51] width 12 height 6
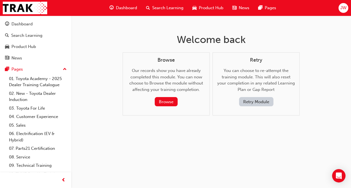
scroll to position [0, 0]
click at [248, 101] on button "Retry Module" at bounding box center [258, 101] width 34 height 9
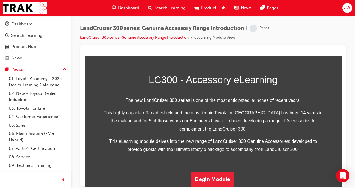
scroll to position [175, 0]
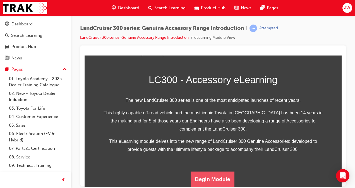
click at [217, 172] on button "Begin Module" at bounding box center [213, 179] width 44 height 16
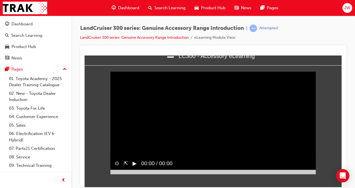
scroll to position [5, 0]
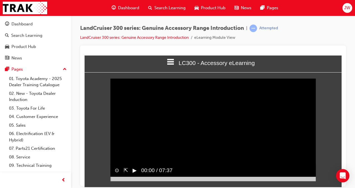
click at [136, 101] on video "Sorry, your browser does not support embedded videos. Download Instead" at bounding box center [213, 129] width 206 height 103
click at [136, 177] on span "00:09 / 07:37" at bounding box center [153, 170] width 36 height 13
click at [136, 174] on button "▶︎" at bounding box center [135, 170] width 4 height 8
click at [133, 174] on button "‖" at bounding box center [134, 170] width 3 height 8
